Goal: Task Accomplishment & Management: Manage account settings

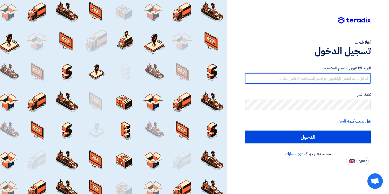
click at [344, 81] on input "text" at bounding box center [308, 78] width 126 height 10
paste input "[EMAIL_ADDRESS][DOMAIN_NAME]"
type input "[EMAIL_ADDRESS][DOMAIN_NAME]"
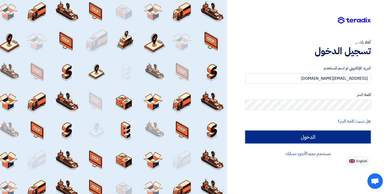
click at [312, 134] on input "الدخول" at bounding box center [308, 136] width 126 height 13
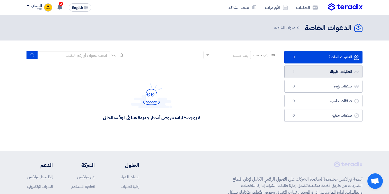
click at [334, 70] on link "الطلبات المقبولة الطلبات المقبولة 1" at bounding box center [323, 71] width 78 height 13
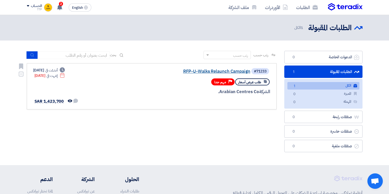
click at [215, 72] on link "RFP-U-Walks Relaunch Campaign" at bounding box center [198, 71] width 103 height 5
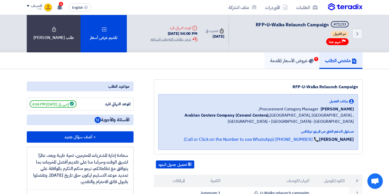
click at [297, 62] on h5 "عروض الأسعار المقدمة 1" at bounding box center [292, 60] width 44 height 6
